Goal: Information Seeking & Learning: Learn about a topic

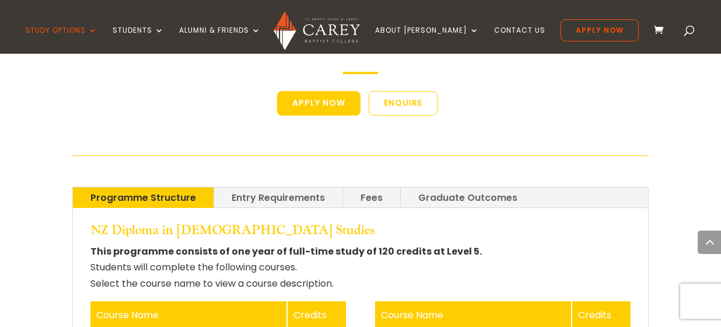
scroll to position [2393, 0]
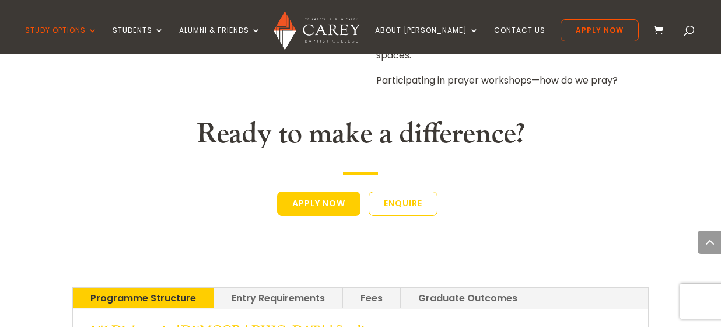
click at [267, 288] on link "Entry Requirements" at bounding box center [278, 298] width 128 height 20
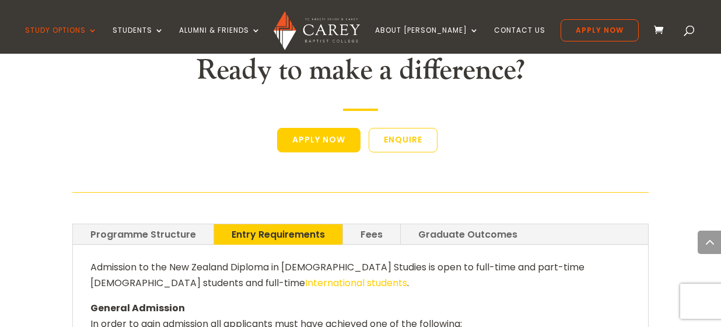
scroll to position [2452, 0]
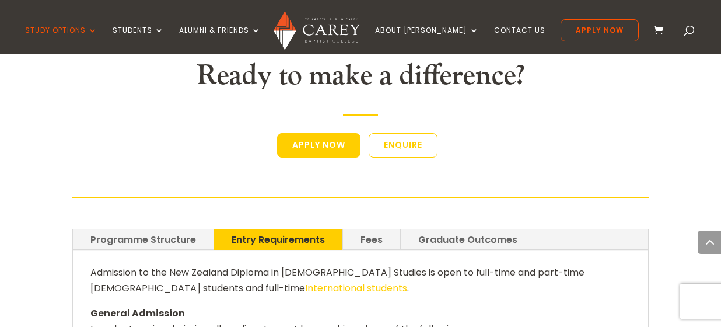
click at [365, 229] on link "Fees" at bounding box center [371, 239] width 57 height 20
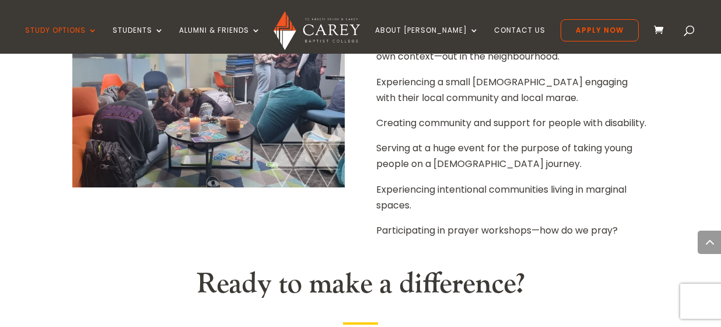
scroll to position [2335, 0]
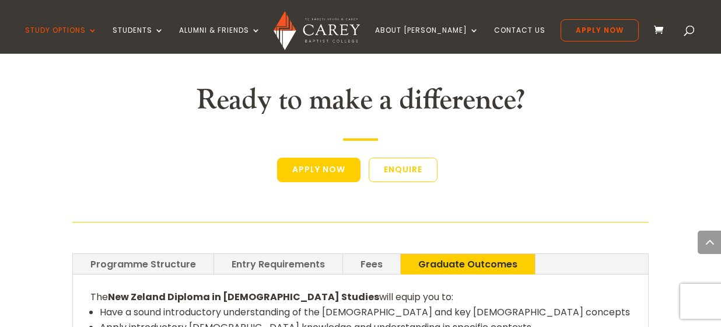
scroll to position [2452, 0]
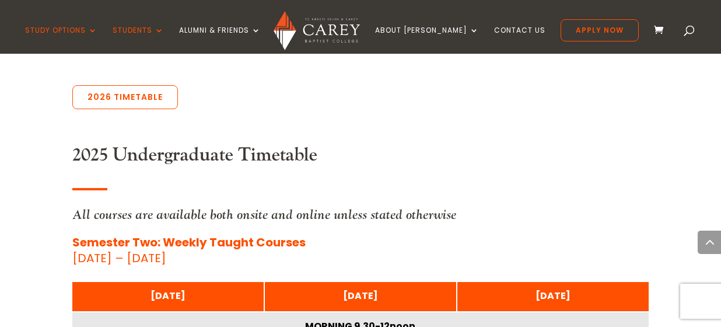
scroll to position [525, 0]
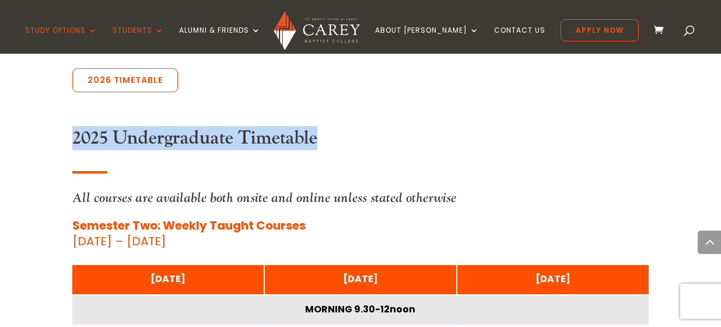
drag, startPoint x: 152, startPoint y: 74, endPoint x: 468, endPoint y: 112, distance: 318.7
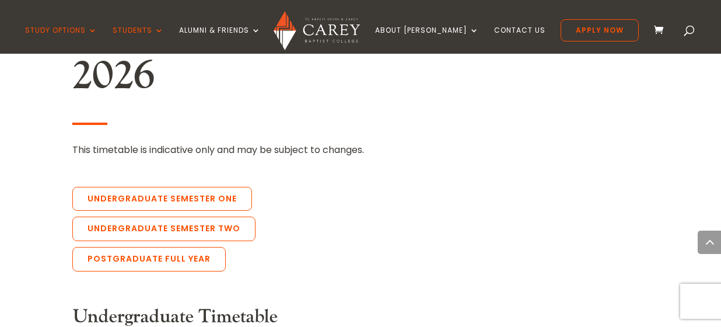
scroll to position [2568, 0]
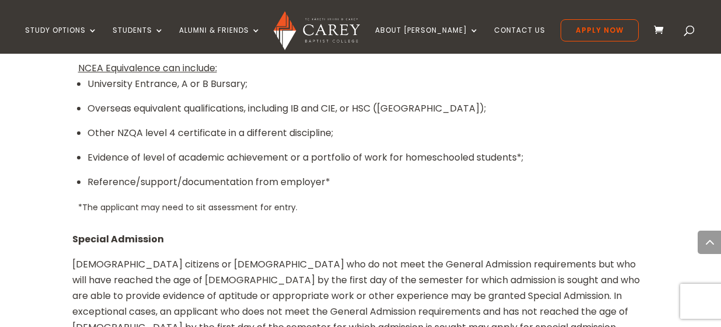
scroll to position [1518, 0]
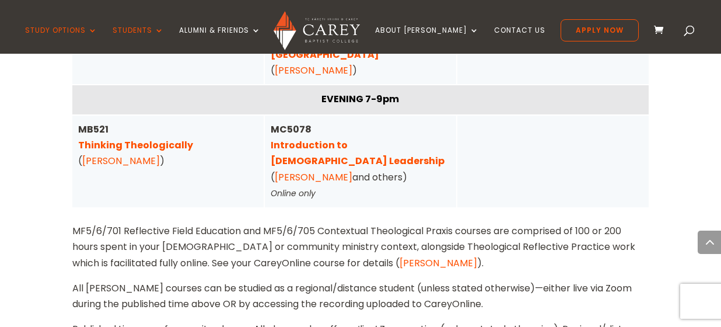
scroll to position [4404, 0]
